Goal: Task Accomplishment & Management: Manage account settings

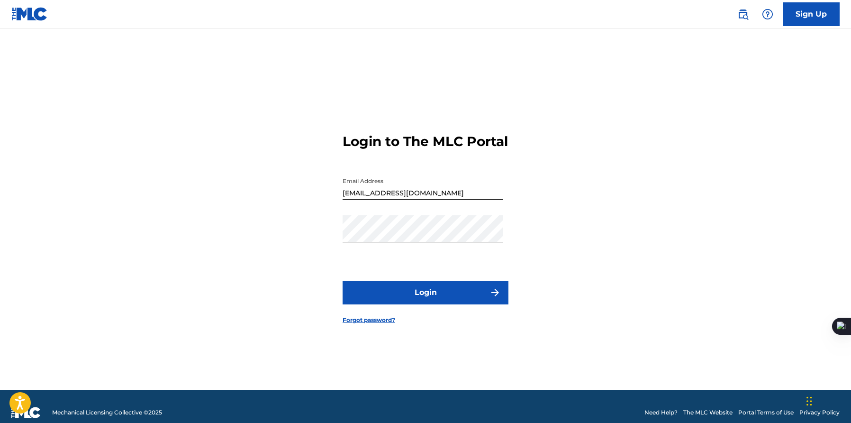
click at [502, 295] on button "Login" at bounding box center [426, 293] width 166 height 24
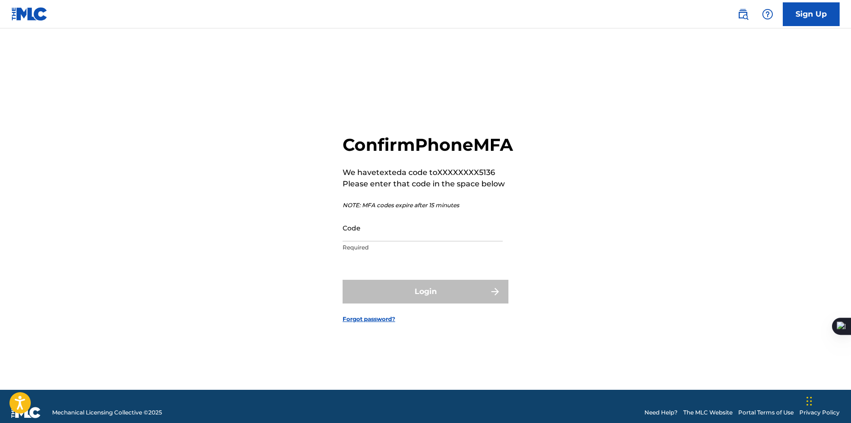
click at [474, 241] on input "Code" at bounding box center [423, 227] width 160 height 27
click at [491, 237] on input "Code" at bounding box center [423, 227] width 160 height 27
click at [488, 237] on input "Code" at bounding box center [423, 227] width 160 height 27
click at [511, 234] on div "Confirm Phone MFA We have texted a code to XXXXXXXX5136 Please enter that code …" at bounding box center [426, 221] width 664 height 338
click at [480, 237] on input "Code" at bounding box center [423, 227] width 160 height 27
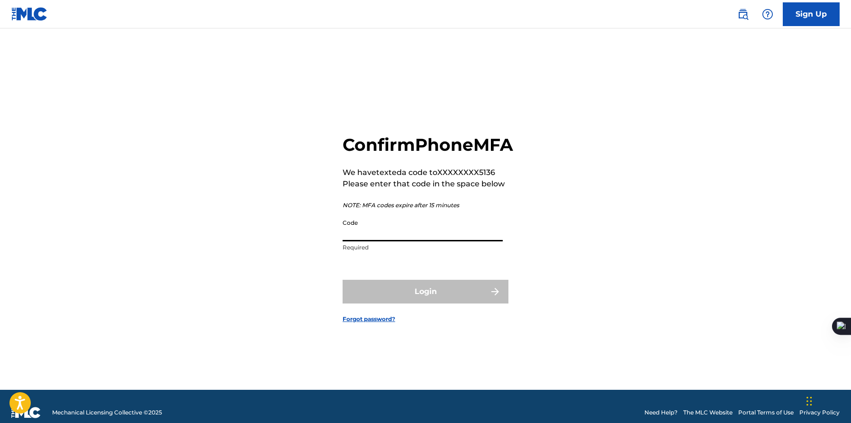
paste input "902656"
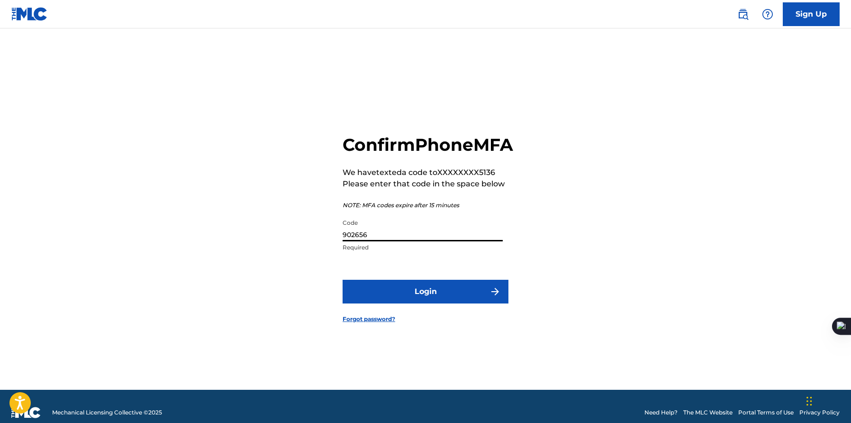
type input "902656"
click at [396, 292] on button "Login" at bounding box center [426, 292] width 166 height 24
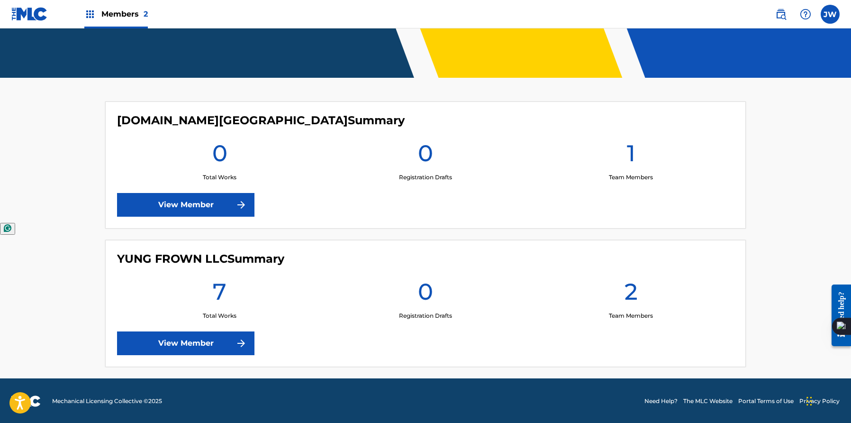
click at [202, 326] on div "YUNG FROWN LLC Summary 7 Total Works 0 Registration Drafts 2 Team Members View …" at bounding box center [425, 303] width 641 height 127
click at [202, 330] on div "YUNG FROWN LLC Summary 7 Total Works 0 Registration Drafts 2 Team Members View …" at bounding box center [425, 303] width 641 height 127
click at [202, 332] on link "View Member" at bounding box center [185, 343] width 137 height 24
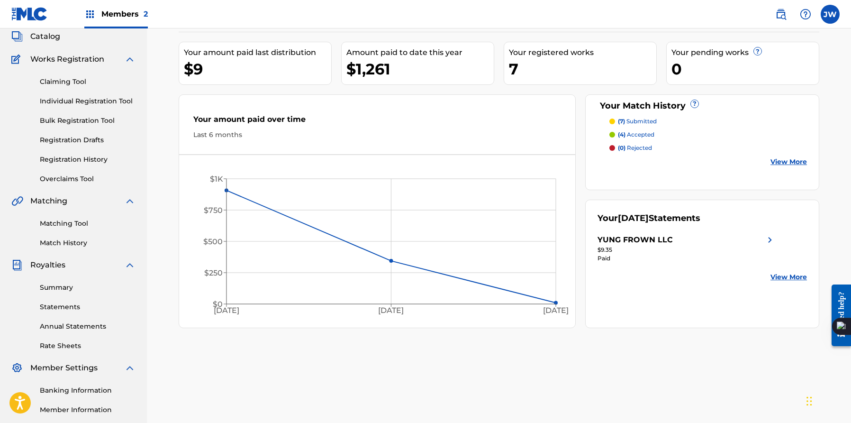
scroll to position [57, 0]
click at [85, 178] on link "Overclaims Tool" at bounding box center [88, 179] width 96 height 10
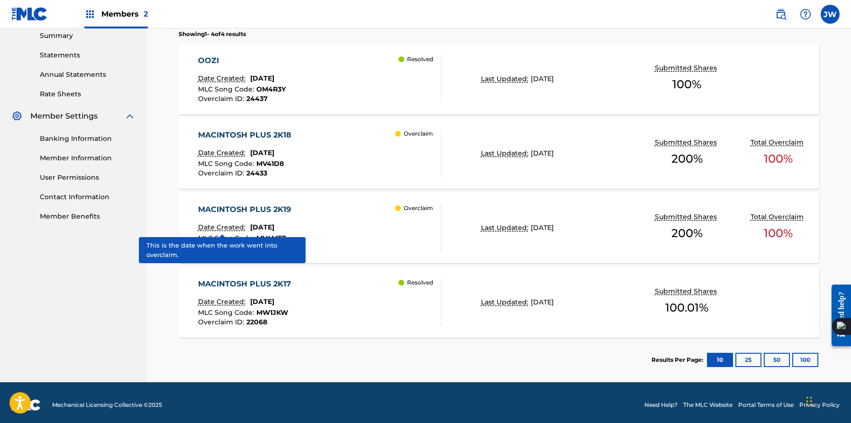
scroll to position [313, 0]
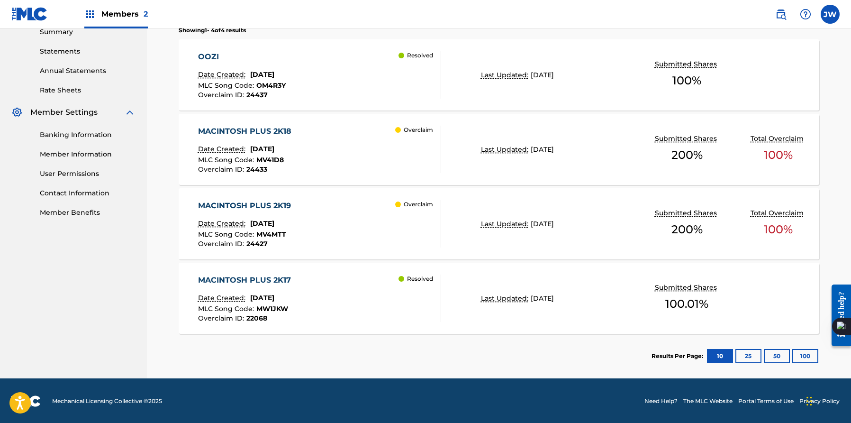
click at [256, 173] on div "MACINTOSH PLUS 2K18 Date Created: [DATE] MLC Song Code : MV41D8 Overclaim ID : …" at bounding box center [499, 149] width 641 height 71
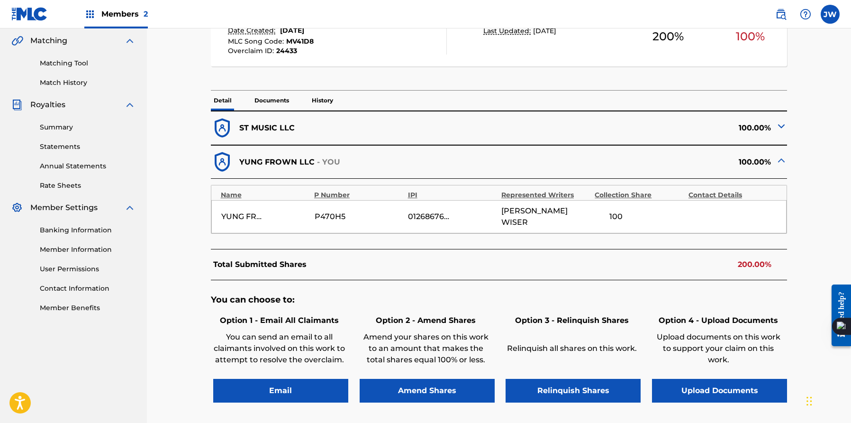
scroll to position [225, 0]
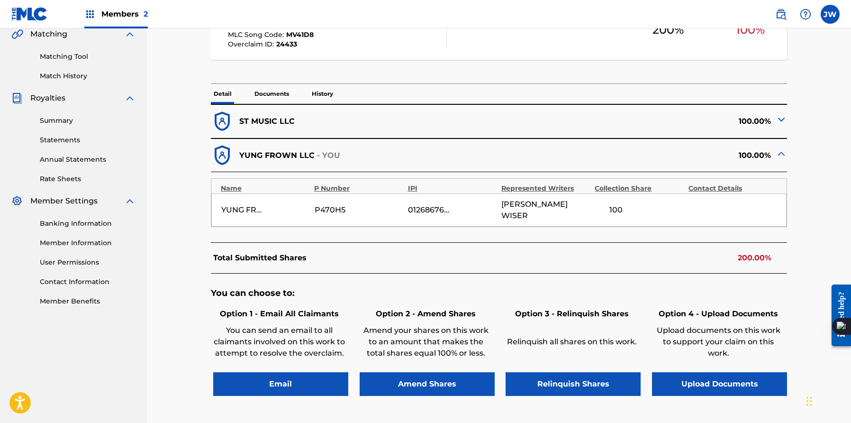
click at [311, 107] on div "ST MUSIC LLC 100.00%" at bounding box center [499, 121] width 577 height 34
click at [278, 89] on p "Documents" at bounding box center [272, 94] width 40 height 20
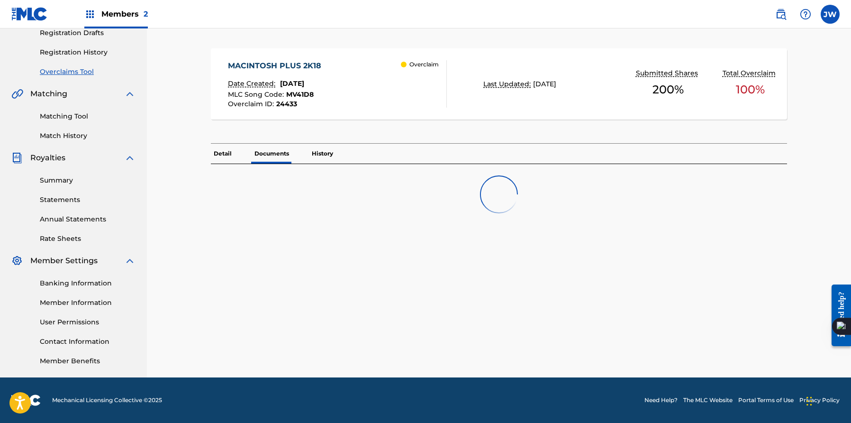
scroll to position [208, 0]
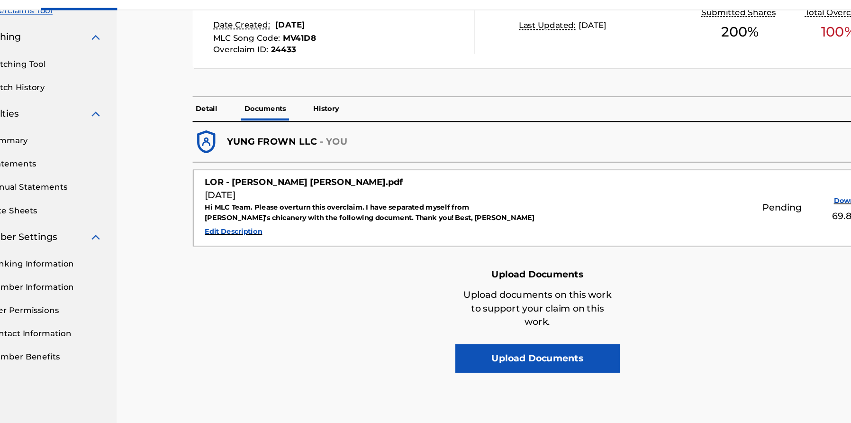
click at [322, 115] on p "History" at bounding box center [322, 111] width 27 height 20
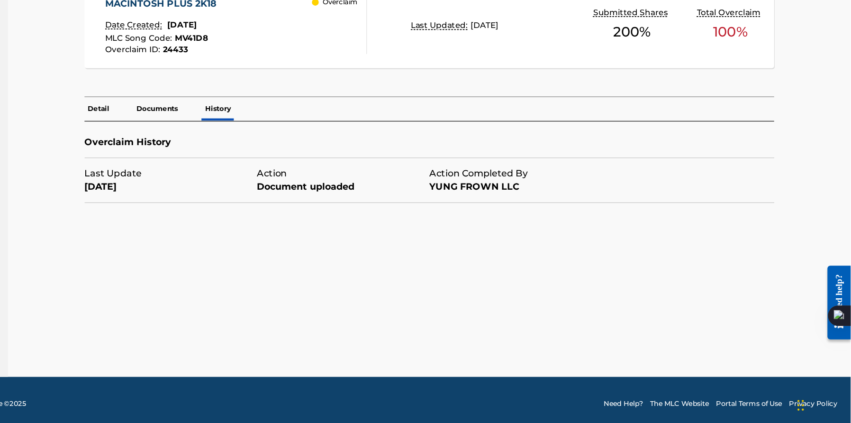
click at [240, 150] on div "Detail Documents History" at bounding box center [499, 154] width 577 height 20
click at [230, 150] on p "Detail" at bounding box center [223, 154] width 24 height 20
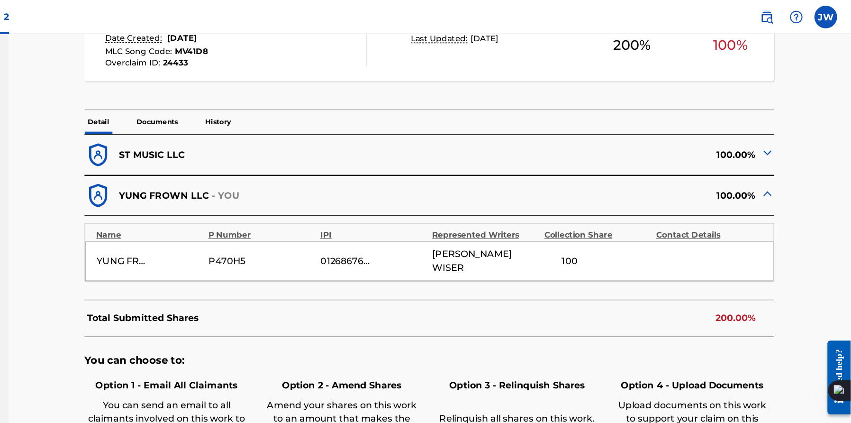
scroll to position [213, 0]
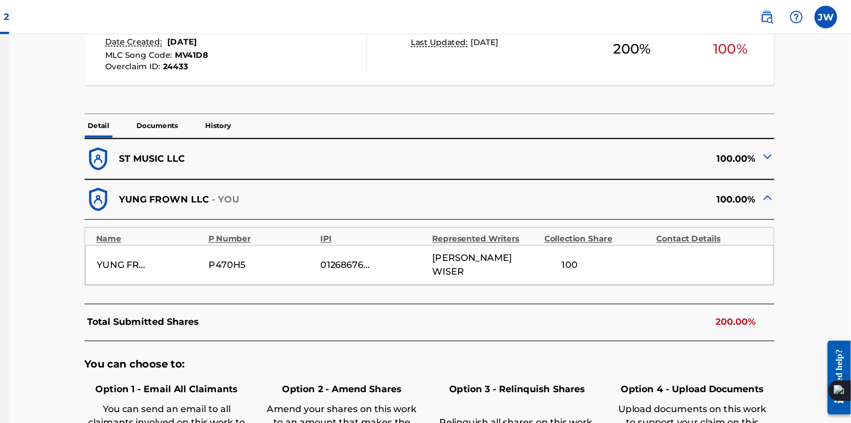
click at [317, 122] on div "ST MUSIC LLC" at bounding box center [355, 132] width 288 height 23
click at [318, 108] on p "History" at bounding box center [322, 105] width 27 height 20
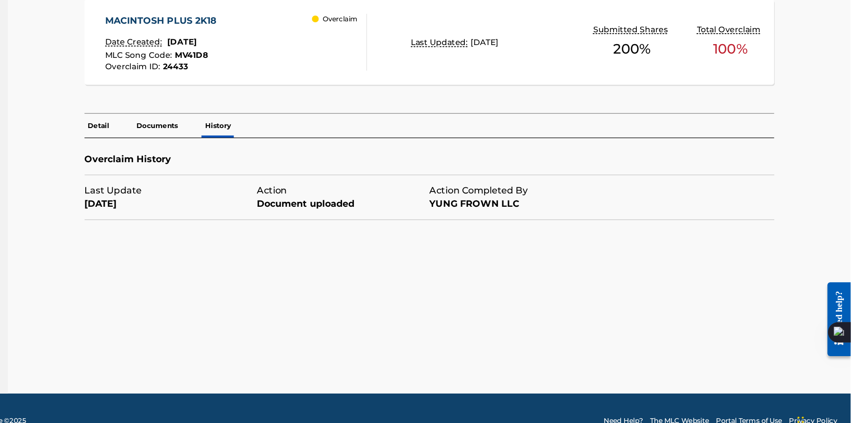
click at [301, 197] on div "Last Update [DATE] Action Document uploaded Action Completed By YUNG FROWN LLC" at bounding box center [427, 213] width 433 height 37
click at [359, 223] on div "Document uploaded" at bounding box center [427, 218] width 144 height 11
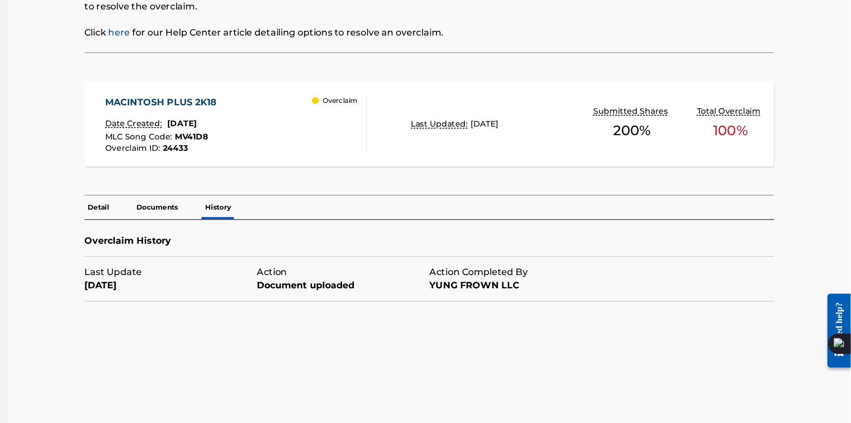
scroll to position [106, 0]
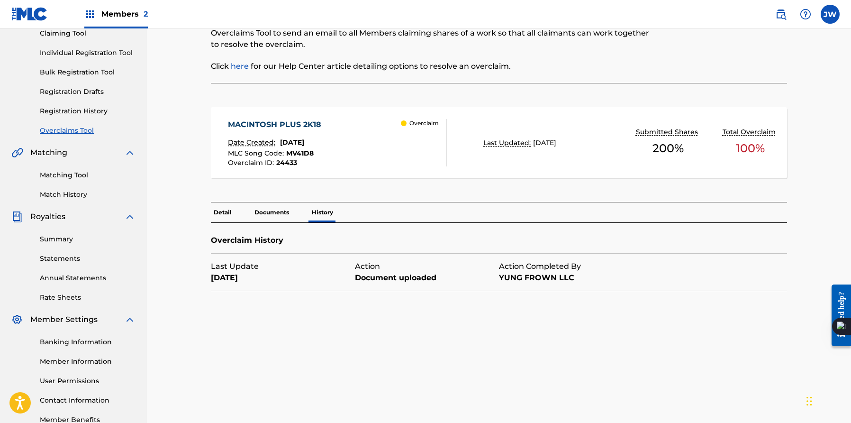
click at [76, 191] on link "Match History" at bounding box center [88, 195] width 96 height 10
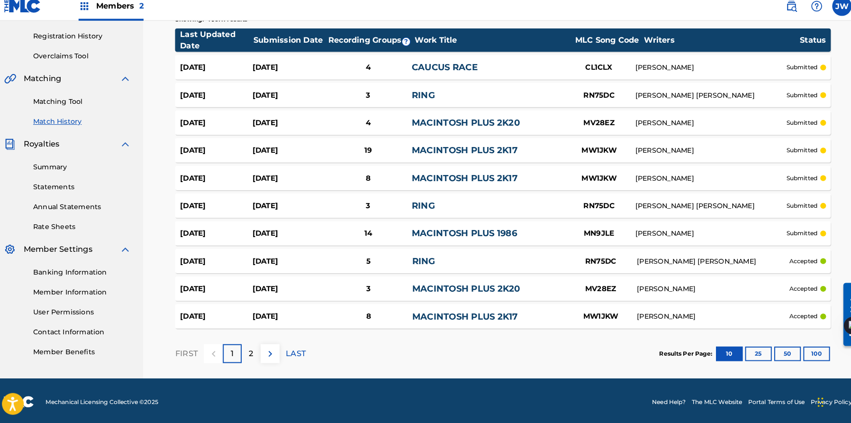
scroll to position [174, 0]
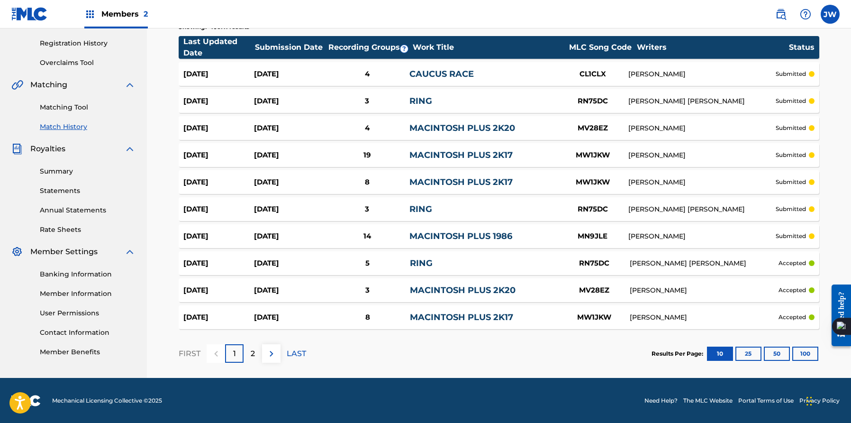
click at [344, 227] on div "[DATE] [DATE] 14 MACINTOSH PLUS 1986 MN9JLE [PERSON_NAME] submitted" at bounding box center [499, 236] width 641 height 24
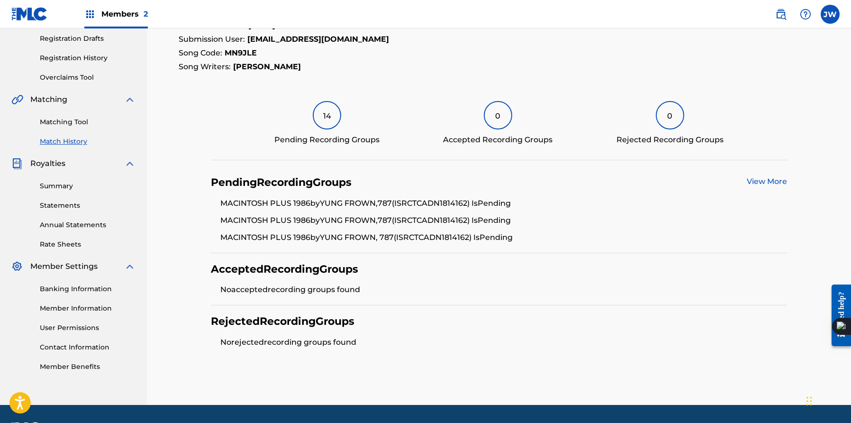
scroll to position [160, 0]
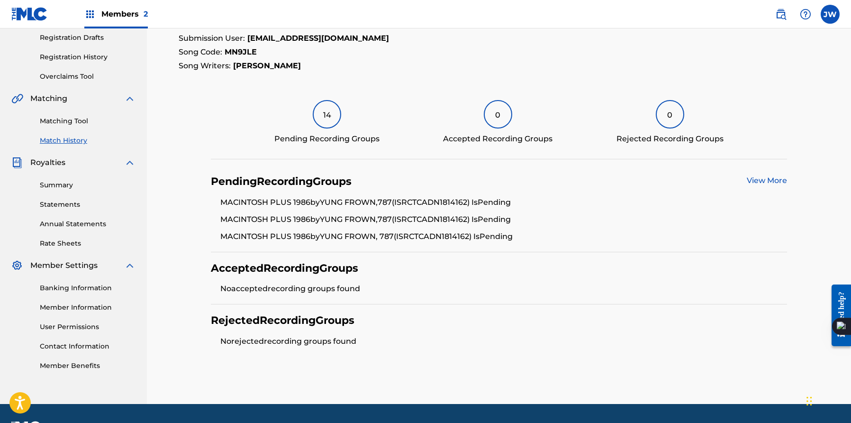
click at [744, 186] on div "Pending Recording Groups View More" at bounding box center [499, 181] width 577 height 13
click at [755, 185] on div "View More" at bounding box center [767, 181] width 40 height 13
click at [754, 177] on link "View More" at bounding box center [767, 180] width 40 height 9
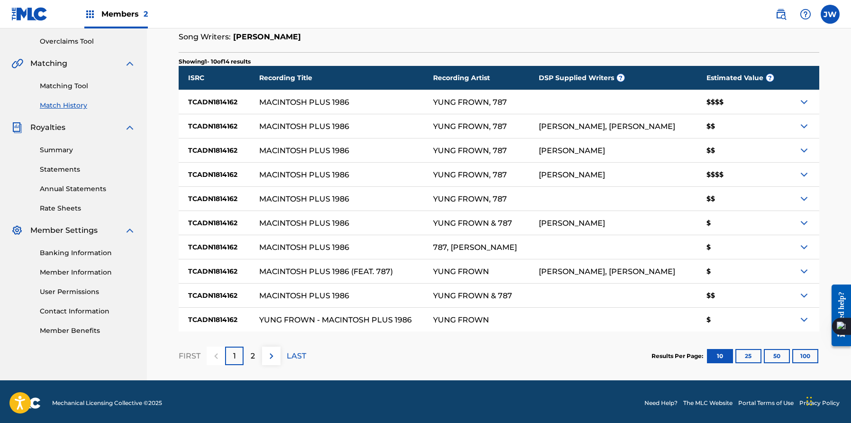
scroll to position [198, 0]
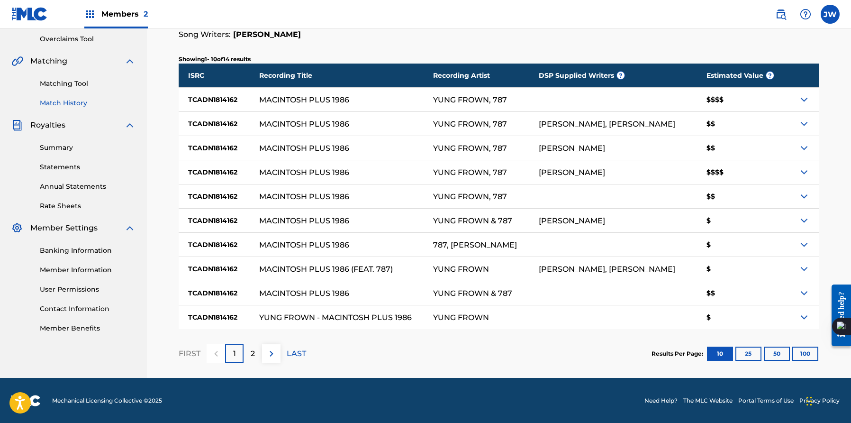
click at [733, 340] on div "Results Per Page: 10 25 50 100" at bounding box center [736, 353] width 168 height 45
click at [738, 350] on button "25" at bounding box center [749, 354] width 26 height 14
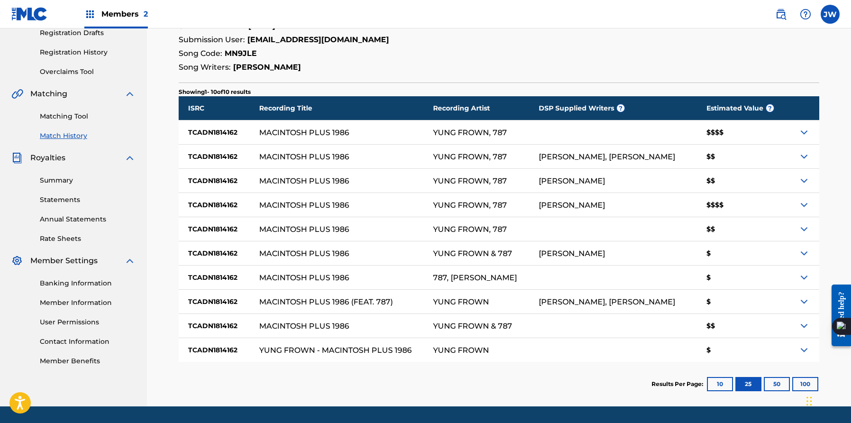
scroll to position [193, 0]
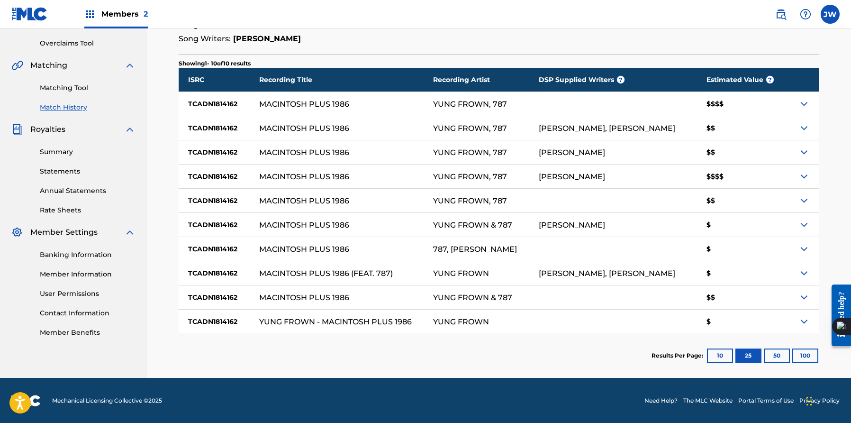
click at [772, 358] on button "50" at bounding box center [777, 355] width 26 height 14
click at [779, 358] on button "50" at bounding box center [777, 355] width 26 height 14
click at [789, 357] on button "50" at bounding box center [777, 355] width 26 height 14
click at [800, 356] on button "100" at bounding box center [806, 355] width 26 height 14
